Goal: Transaction & Acquisition: Purchase product/service

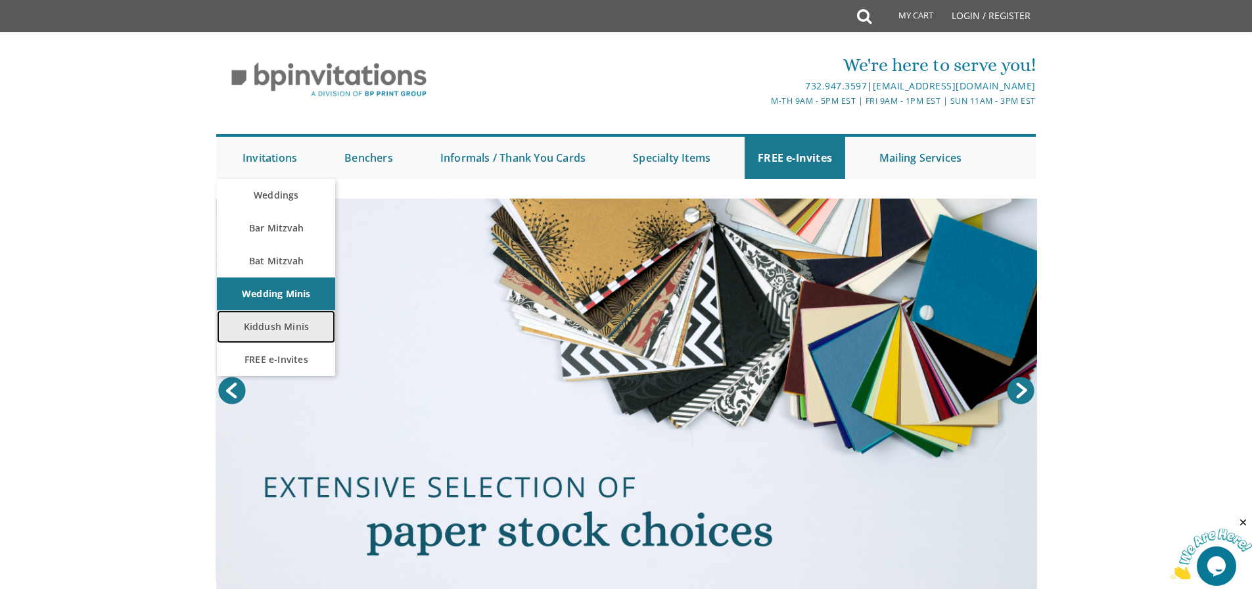
click at [295, 322] on link "Kiddush Minis" at bounding box center [276, 326] width 118 height 33
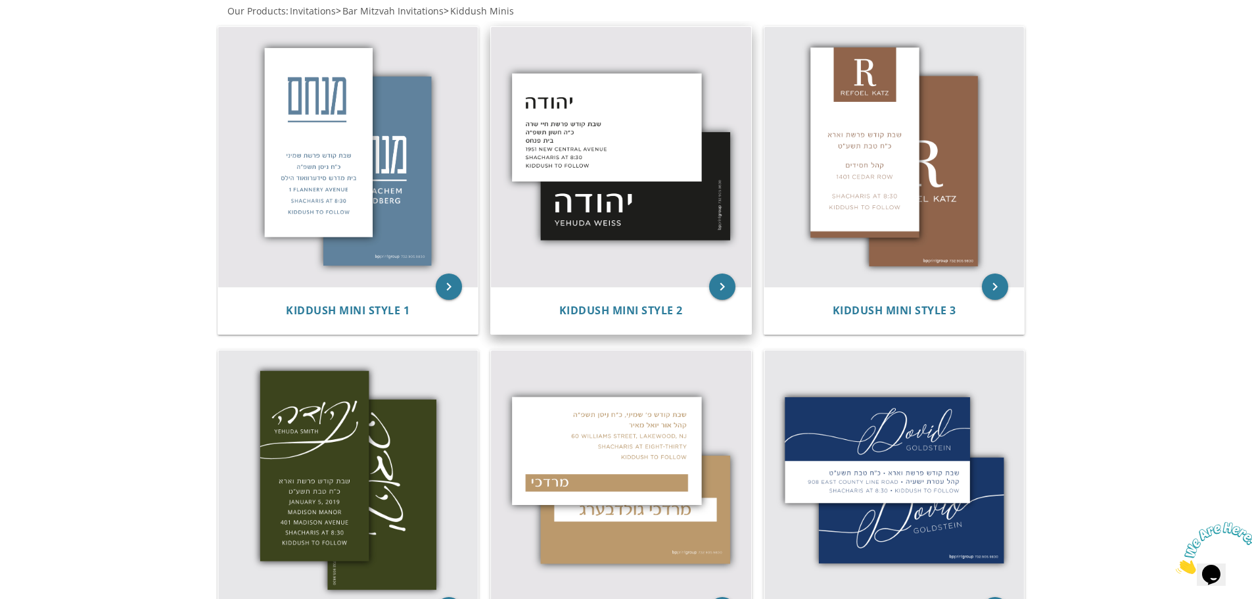
scroll to position [263, 0]
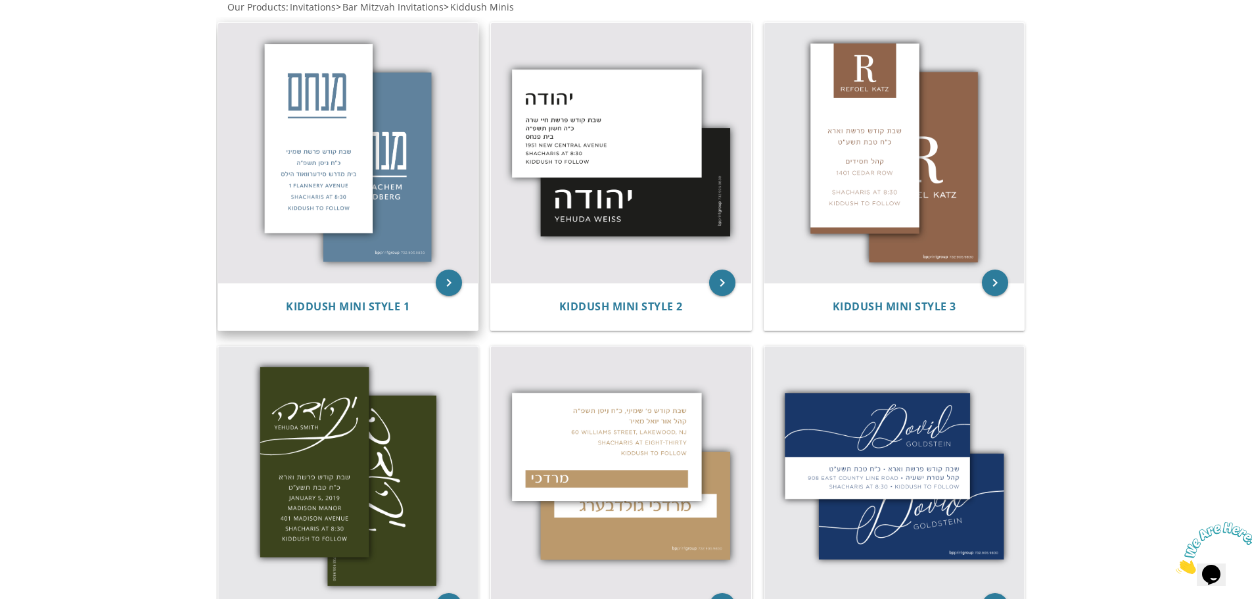
click at [373, 255] on img at bounding box center [348, 153] width 260 height 260
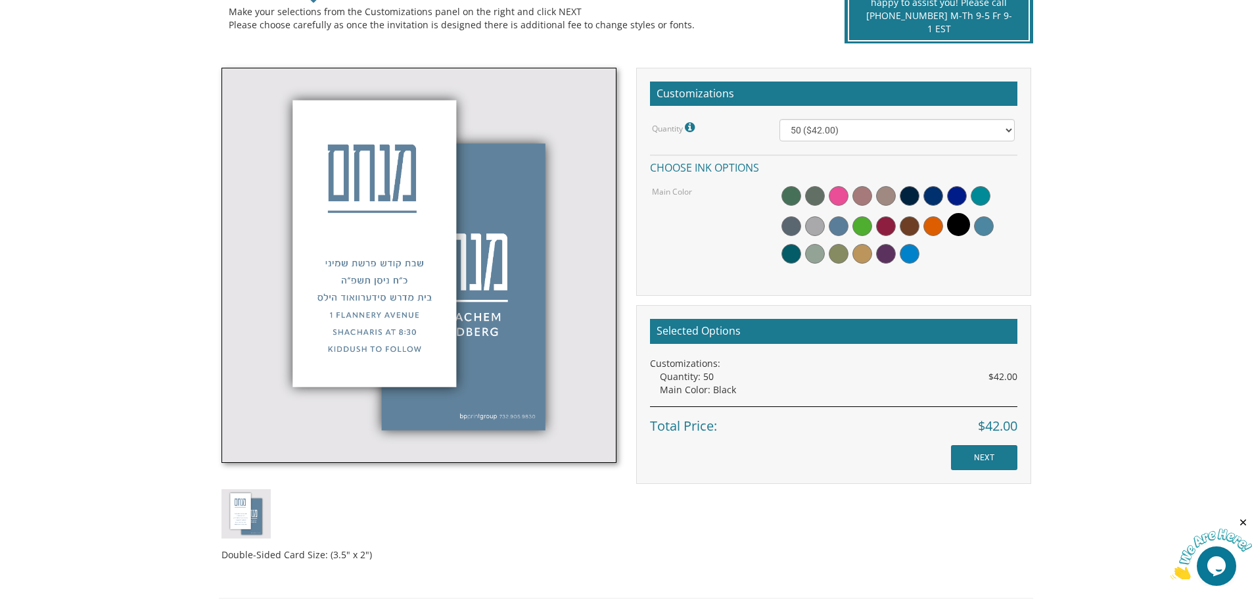
scroll to position [329, 0]
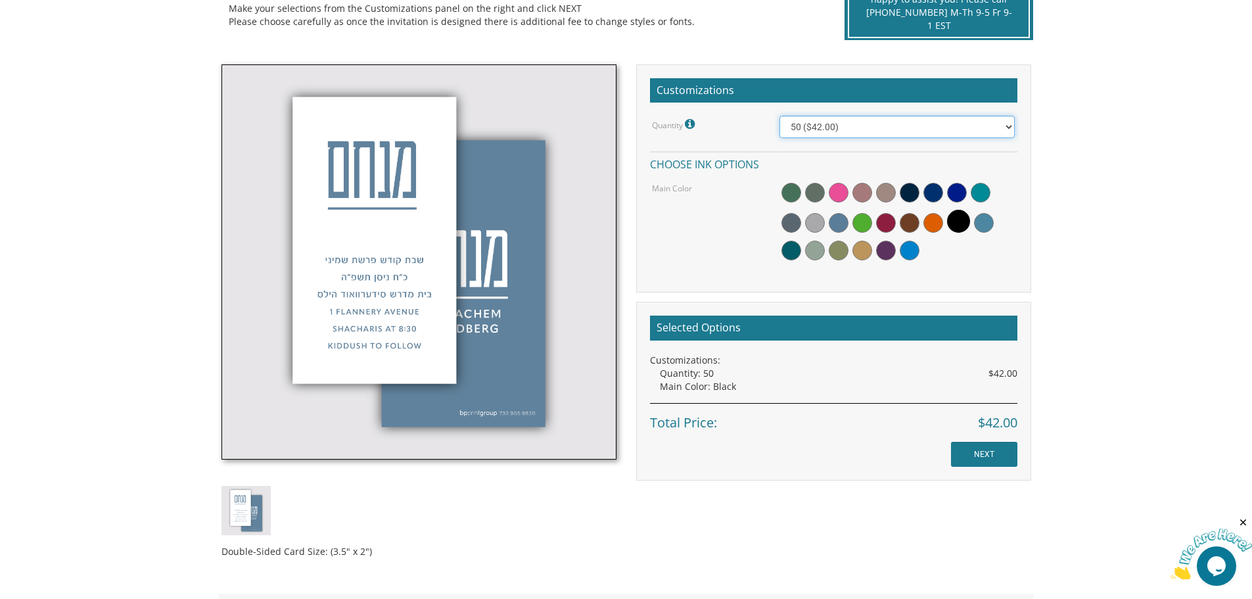
click at [841, 120] on select "50 ($42.00) 100 ($48.00) 150 ($54.00) 200 ($60.00) 250 ($66.00) 300 ($72.00)" at bounding box center [896, 127] width 235 height 22
click at [841, 129] on select "50 ($42.00) 100 ($48.00) 150 ($54.00) 200 ($60.00) 250 ($66.00) 300 ($72.00)" at bounding box center [896, 127] width 235 height 22
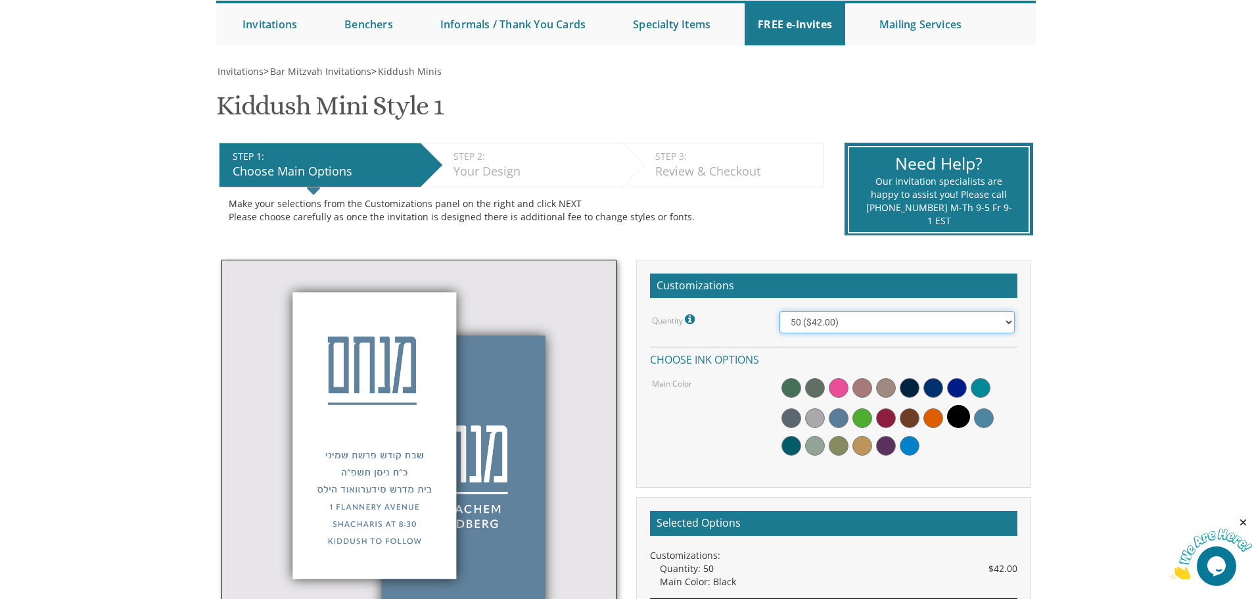
scroll to position [0, 0]
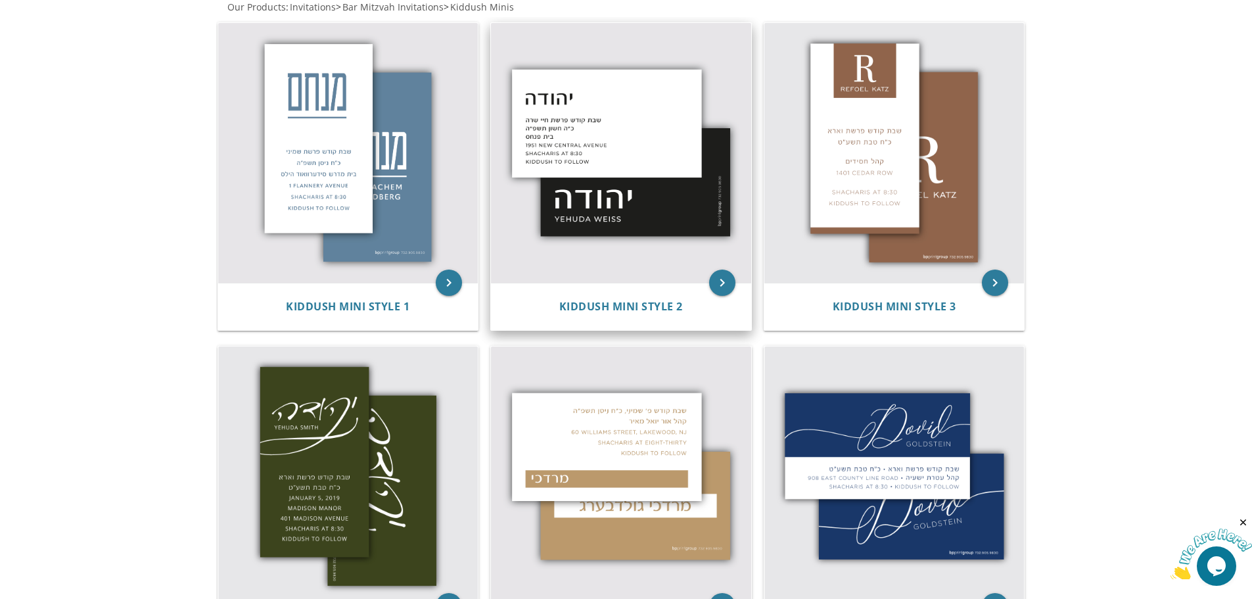
click at [651, 243] on img at bounding box center [621, 153] width 260 height 260
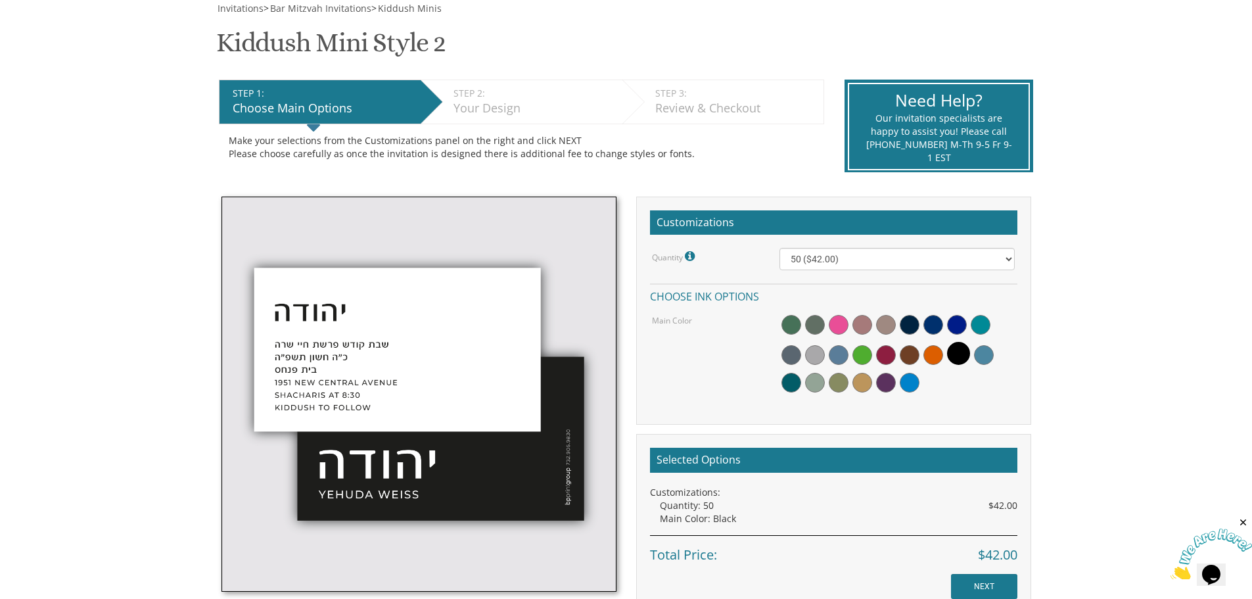
scroll to position [263, 0]
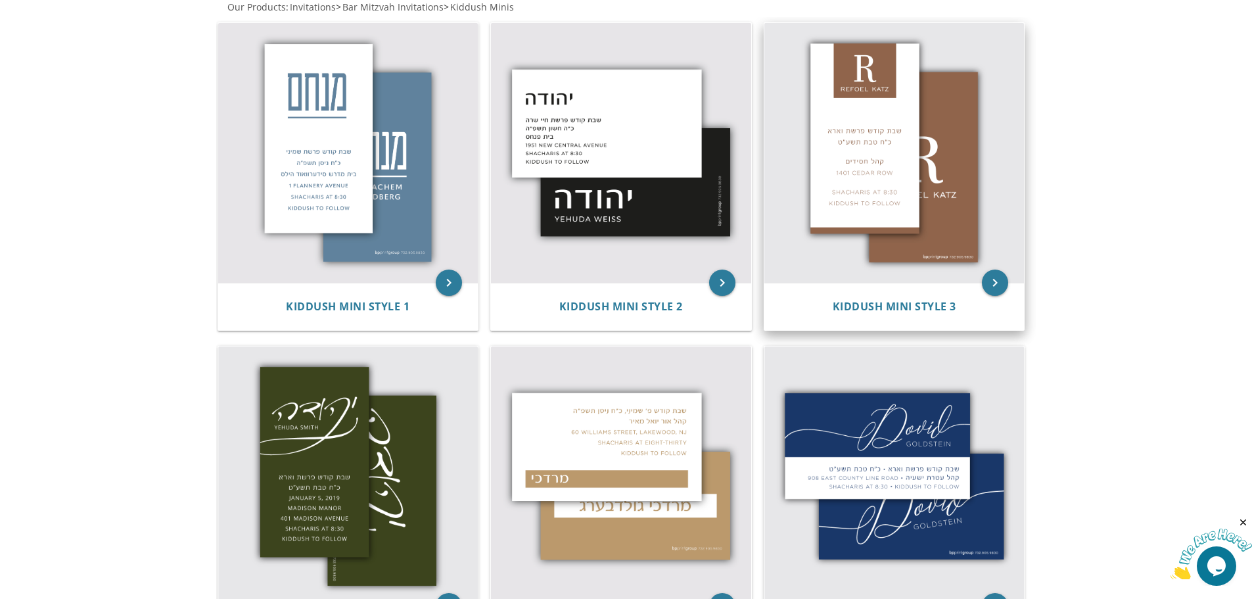
click at [871, 210] on img at bounding box center [894, 153] width 260 height 260
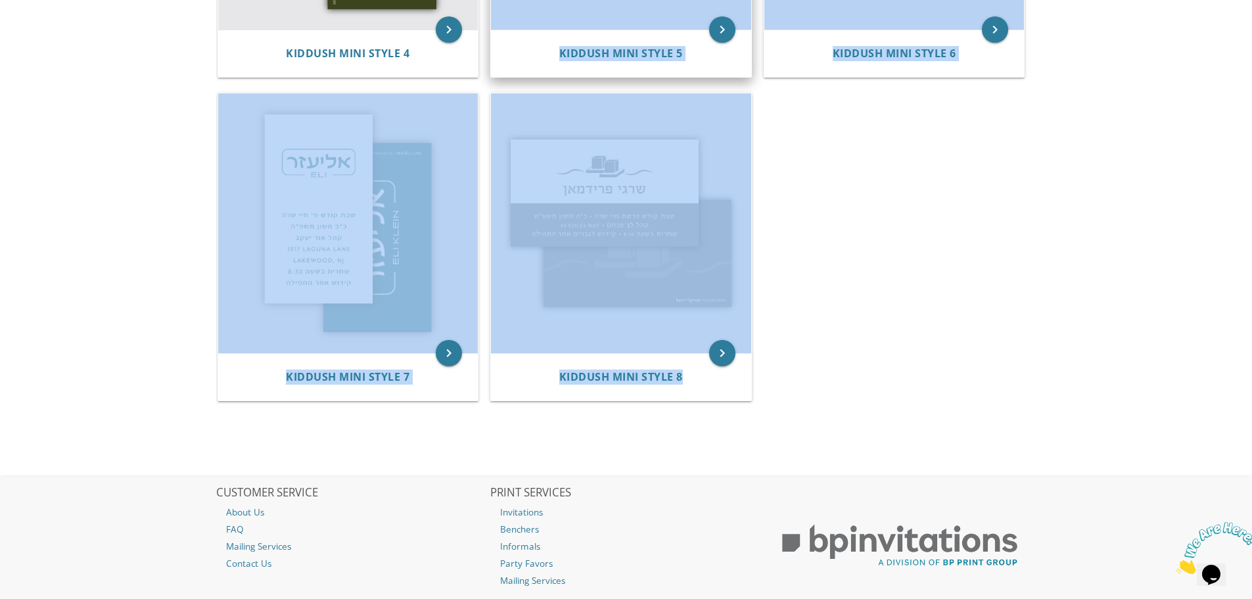
scroll to position [811, 0]
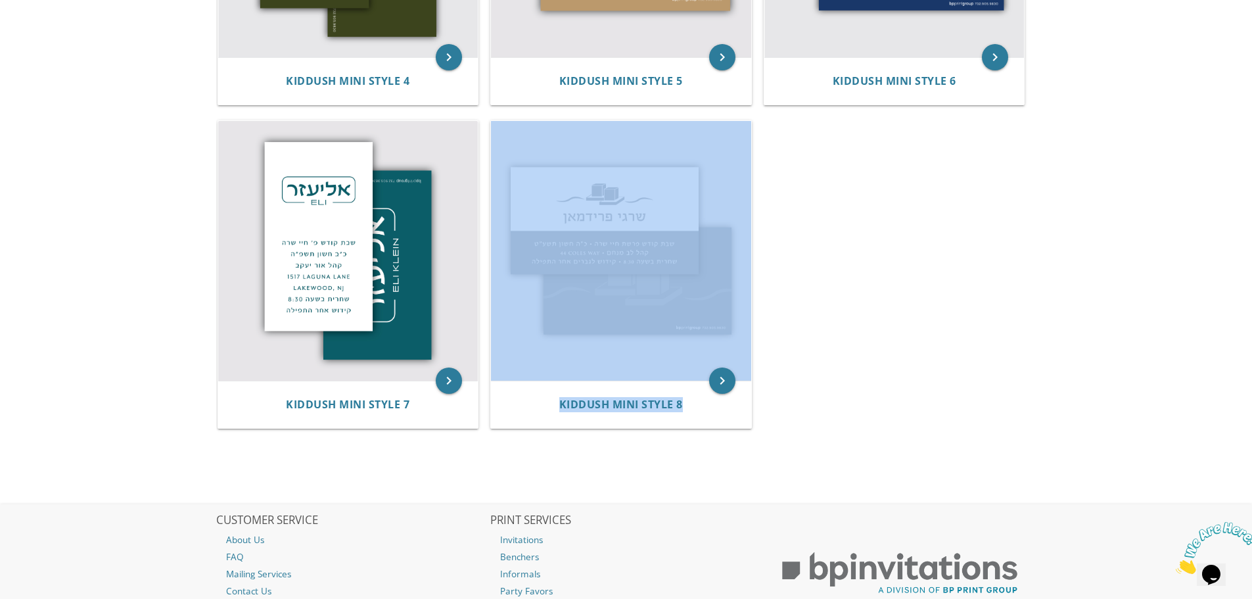
drag, startPoint x: 861, startPoint y: 317, endPoint x: 806, endPoint y: 343, distance: 61.1
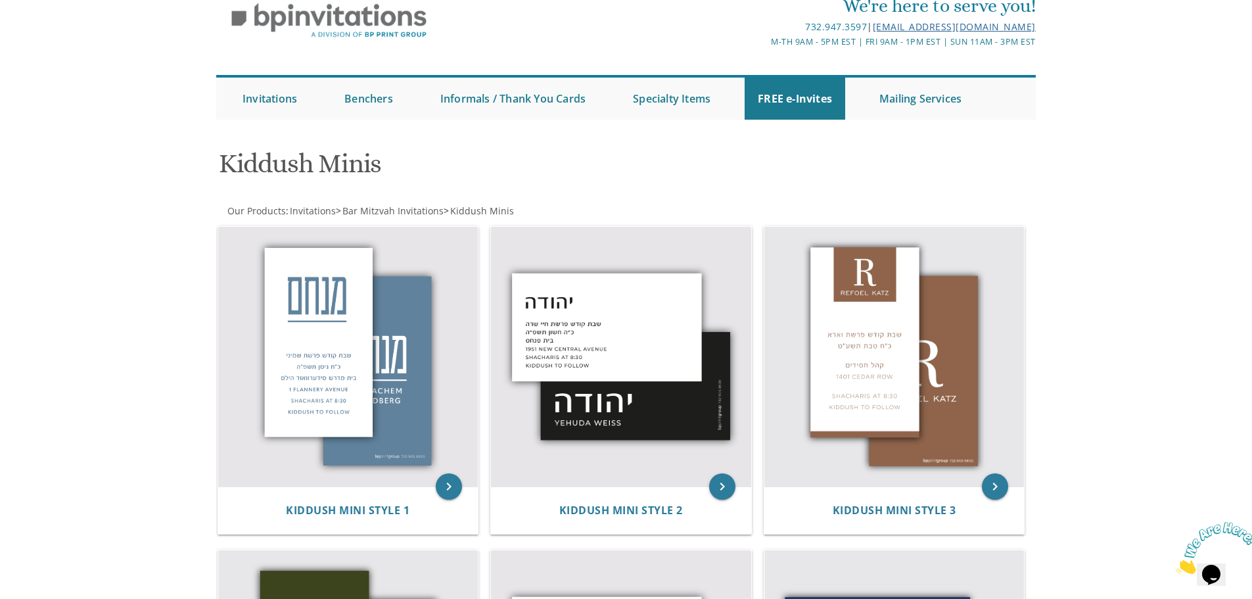
scroll to position [23, 0]
